Goal: Information Seeking & Learning: Understand process/instructions

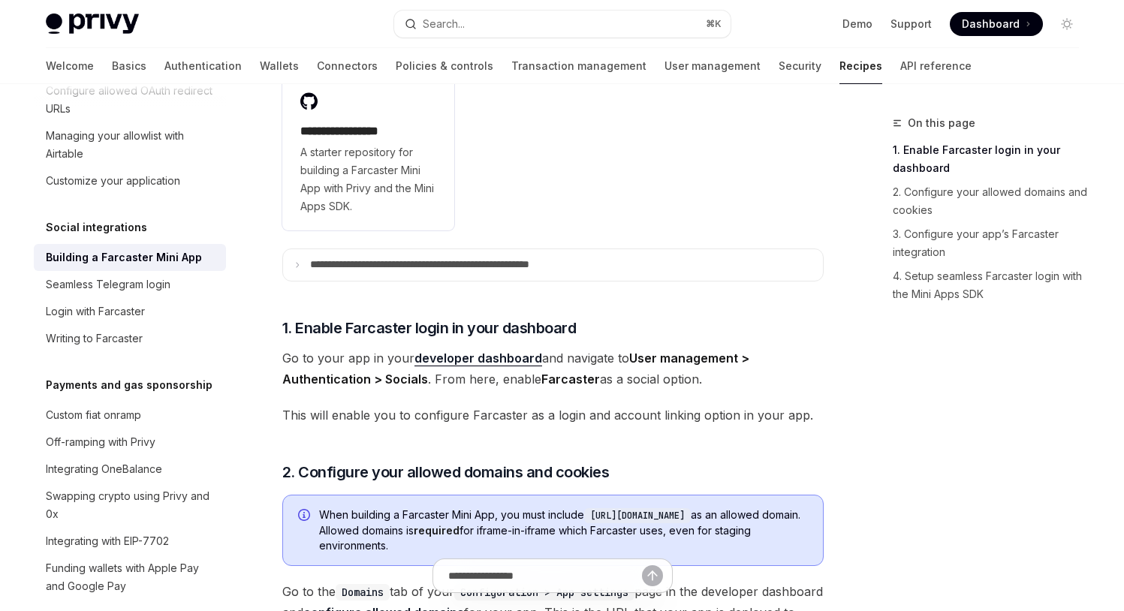
scroll to position [384, 0]
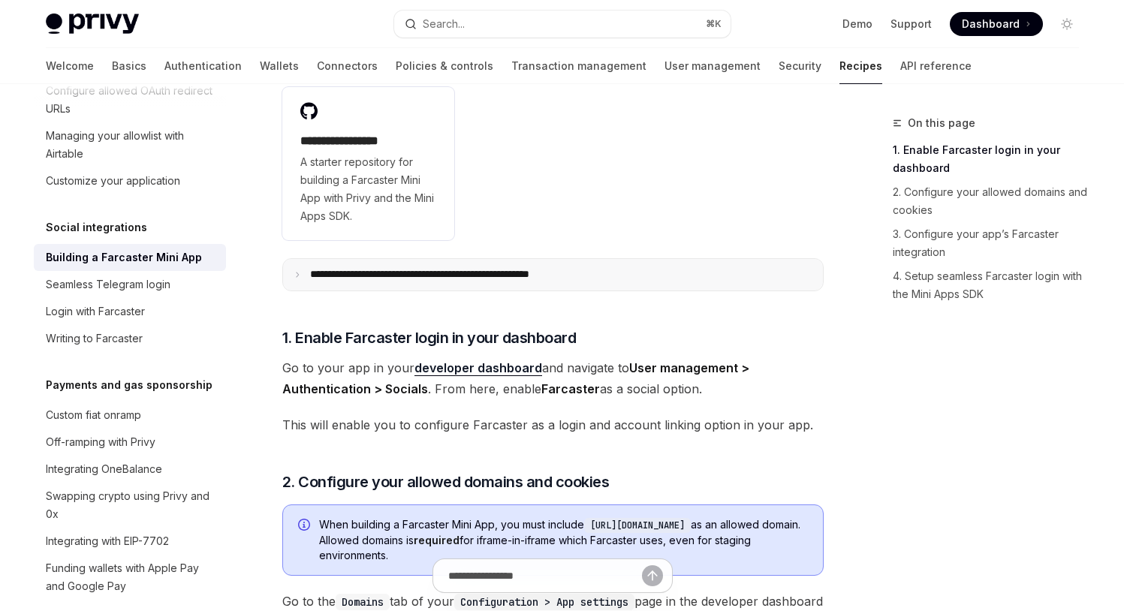
click at [581, 285] on summary "**********" at bounding box center [553, 275] width 540 height 32
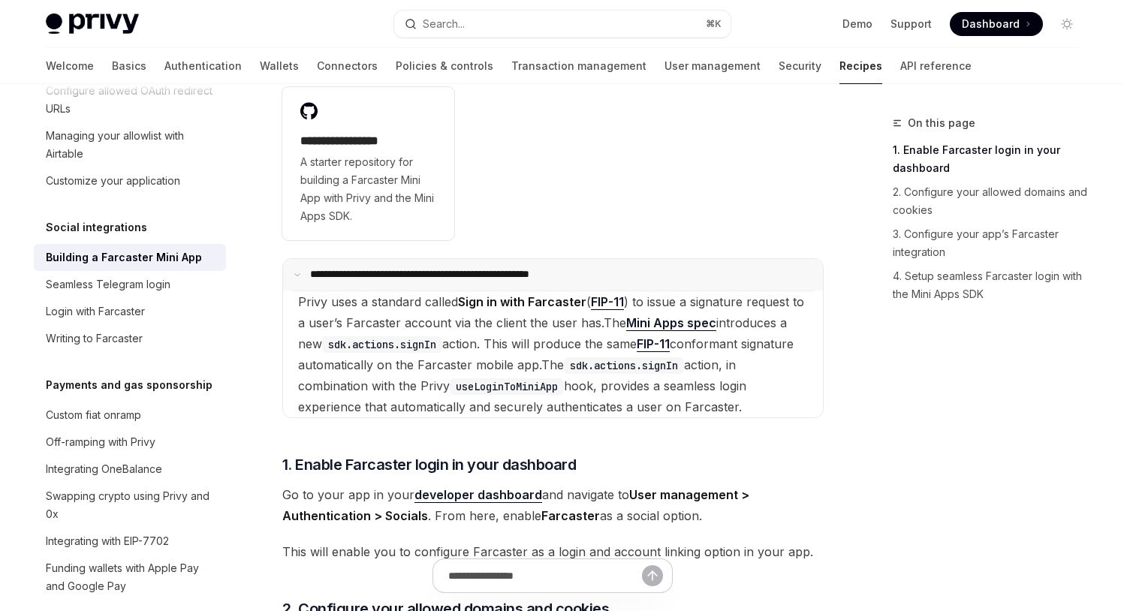
click at [520, 276] on p "**********" at bounding box center [461, 275] width 303 height 14
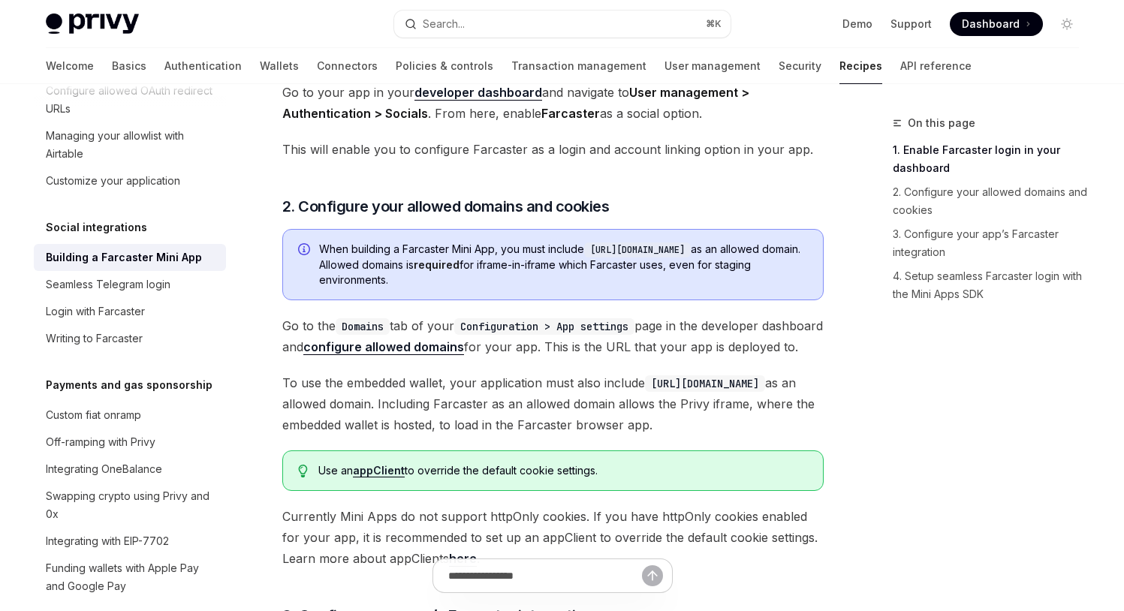
scroll to position [721, 0]
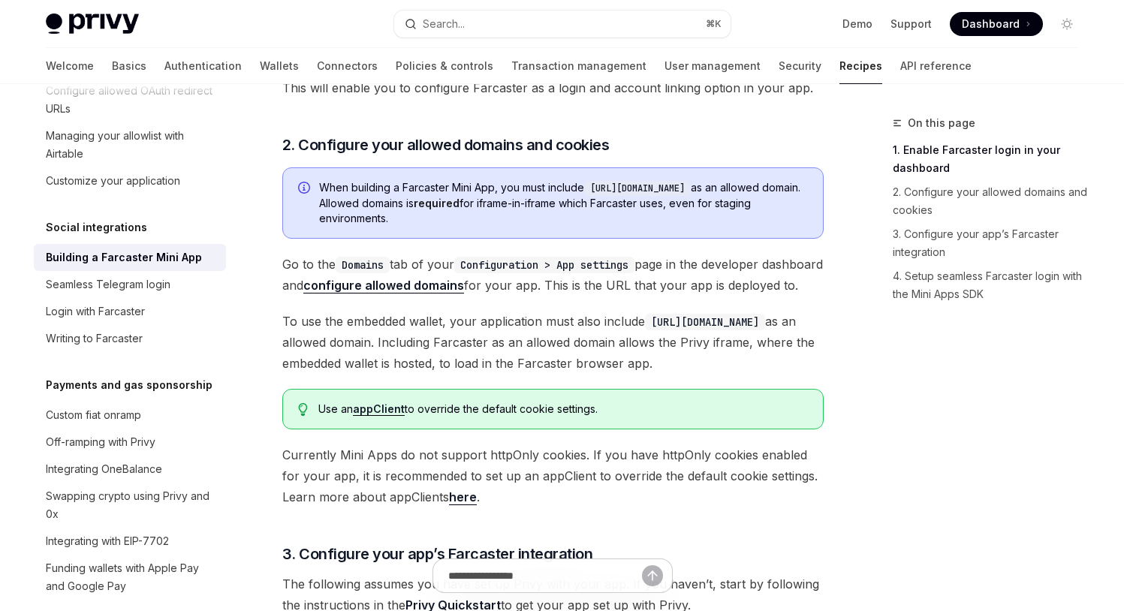
drag, startPoint x: 654, startPoint y: 341, endPoint x: 784, endPoint y: 339, distance: 129.9
click at [765, 330] on code "[URL][DOMAIN_NAME]" at bounding box center [705, 322] width 120 height 17
copy code "[URL][DOMAIN_NAME]"
click at [442, 360] on span "To use the embedded wallet, your application must also include [URL][DOMAIN_NAM…" at bounding box center [552, 342] width 541 height 63
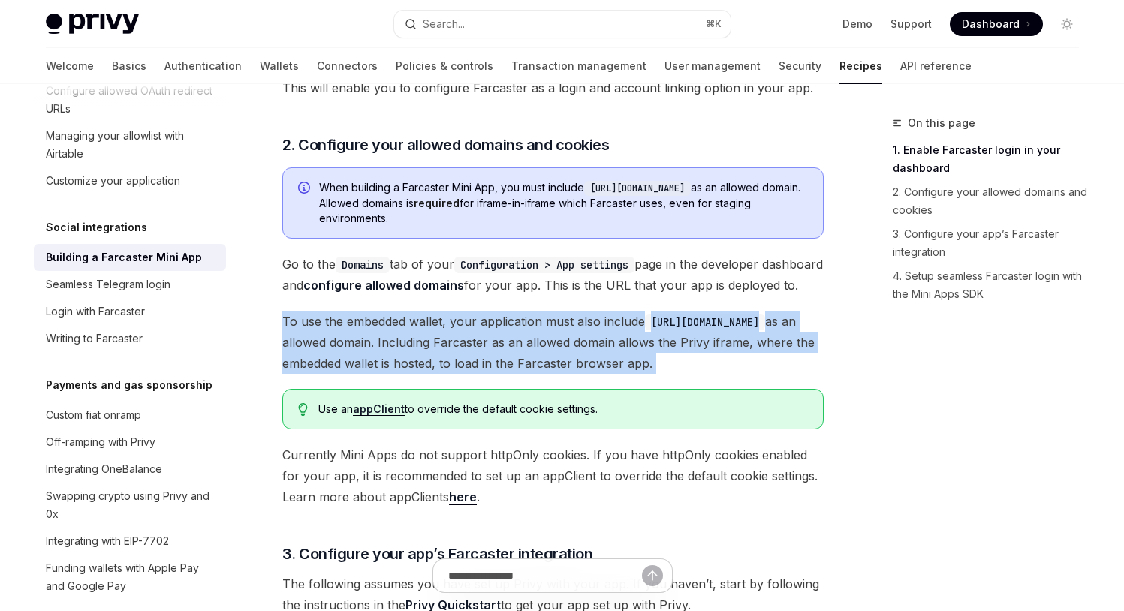
click at [442, 360] on span "To use the embedded wallet, your application must also include [URL][DOMAIN_NAM…" at bounding box center [552, 342] width 541 height 63
click at [486, 352] on span "To use the embedded wallet, your application must also include [URL][DOMAIN_NAM…" at bounding box center [552, 342] width 541 height 63
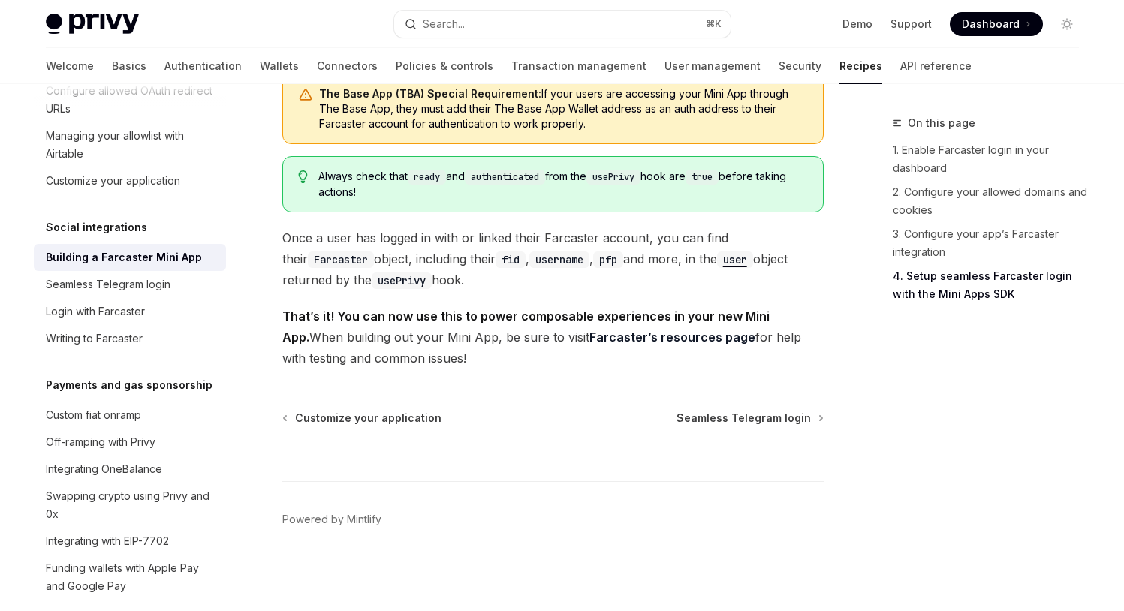
scroll to position [2519, 0]
click at [695, 203] on div "Always check that ready and authenticated from the usePrivy hook are true befor…" at bounding box center [552, 184] width 541 height 56
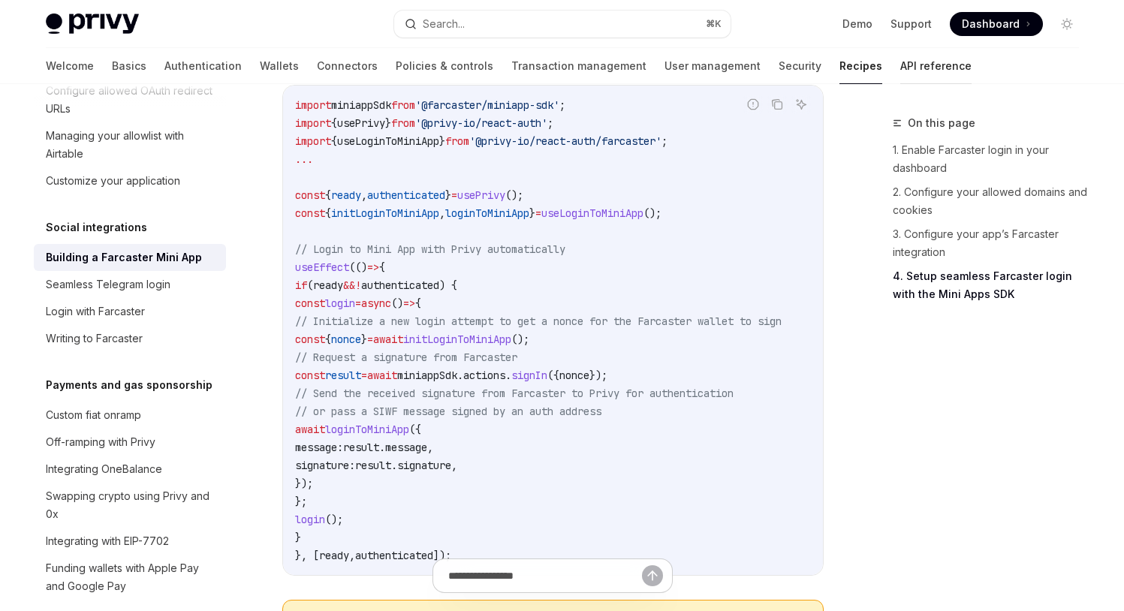
scroll to position [1875, 0]
